Goal: Transaction & Acquisition: Purchase product/service

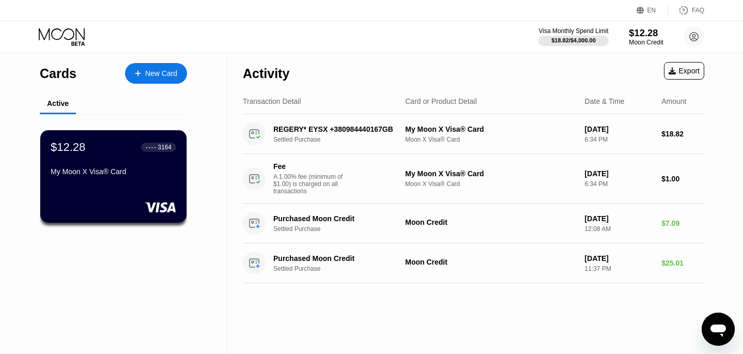
click at [638, 39] on div "Moon Credit" at bounding box center [646, 42] width 35 height 7
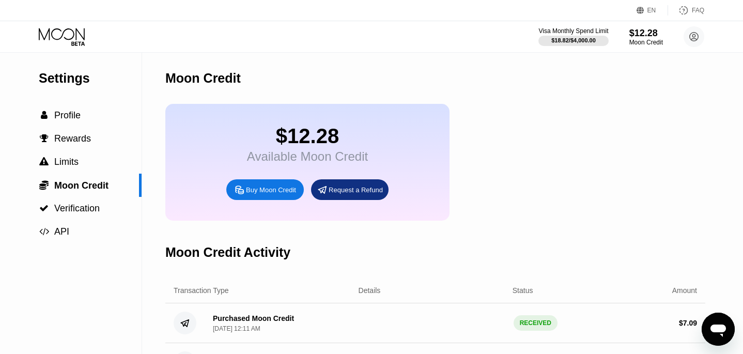
click at [269, 190] on div "Buy Moon Credit" at bounding box center [271, 189] width 50 height 9
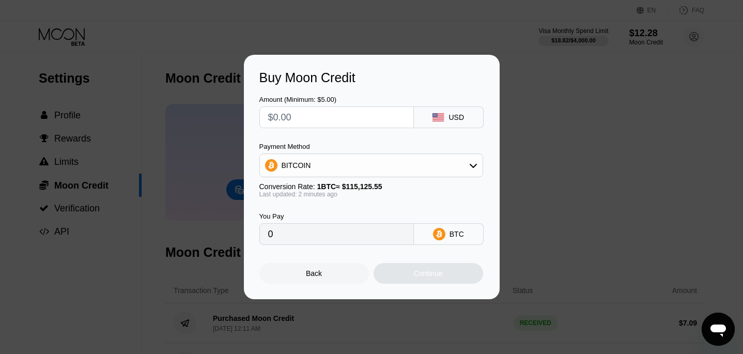
click at [474, 165] on icon at bounding box center [473, 165] width 8 height 8
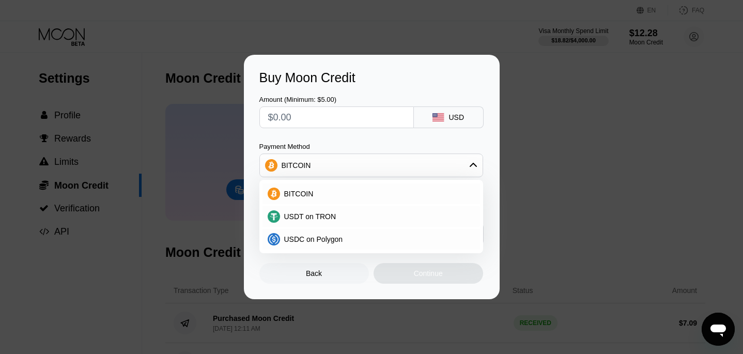
click at [344, 118] on input "text" at bounding box center [336, 117] width 137 height 21
type input "$4"
type input "0.00003476"
type input "$48"
type input "0.00041704"
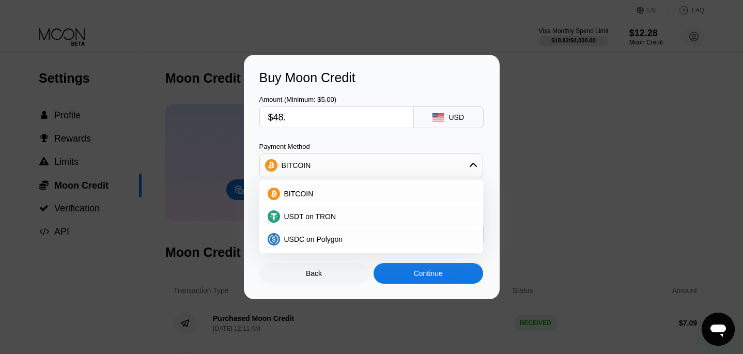
type input "$48.7"
type input "0.00042312"
type input "$48.73"
type input "0.00042338"
type input "$48.731"
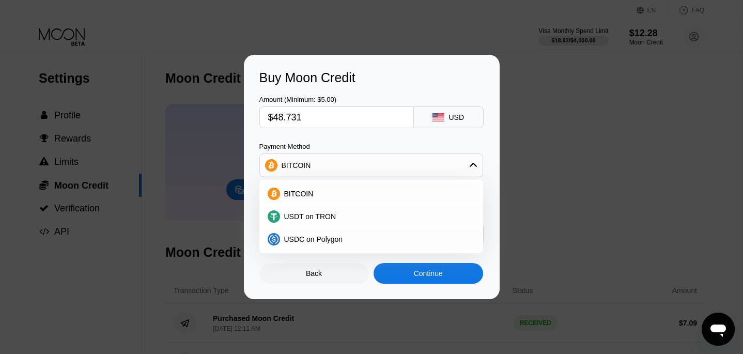
type input "0.00042339"
type input "$48.7316"
click at [331, 240] on span "USDC on Polygon" at bounding box center [313, 239] width 59 height 8
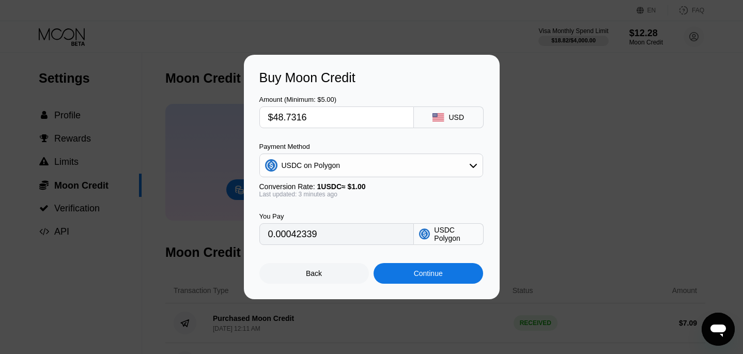
type input "48.73160000"
click at [418, 270] on div "Continue" at bounding box center [428, 273] width 29 height 8
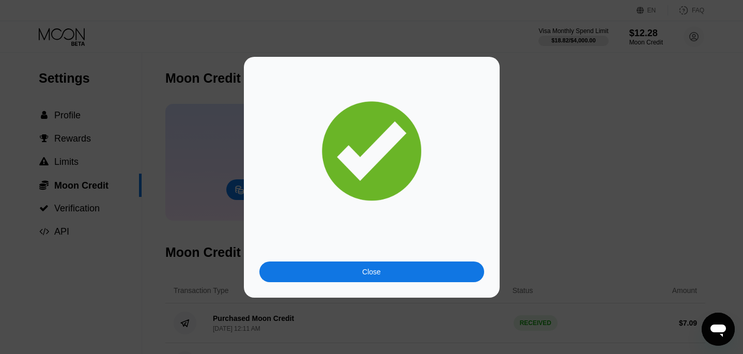
click at [418, 270] on div "Close" at bounding box center [371, 271] width 225 height 21
